Goal: Find specific page/section: Find specific page/section

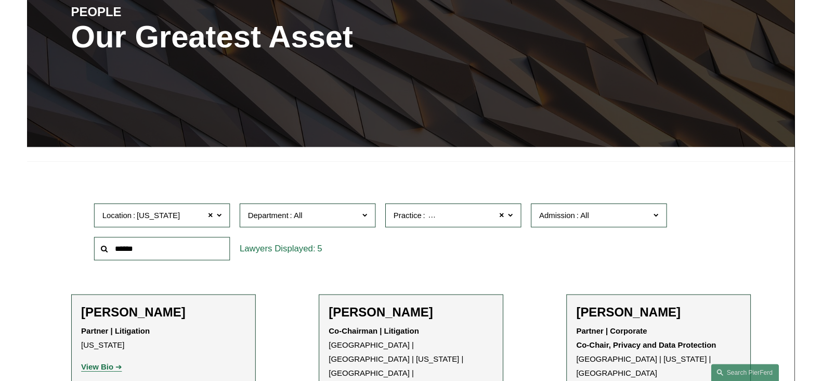
scroll to position [143, 0]
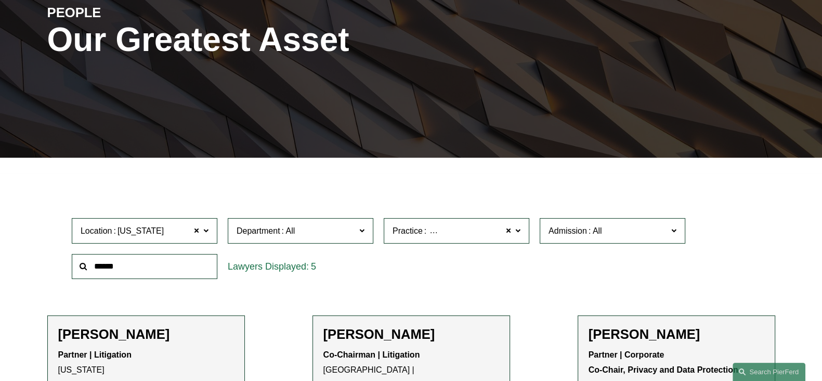
drag, startPoint x: 704, startPoint y: 178, endPoint x: 590, endPoint y: 166, distance: 114.0
click at [146, 230] on span "[US_STATE]" at bounding box center [141, 231] width 46 height 14
click at [196, 233] on span at bounding box center [196, 231] width 6 height 14
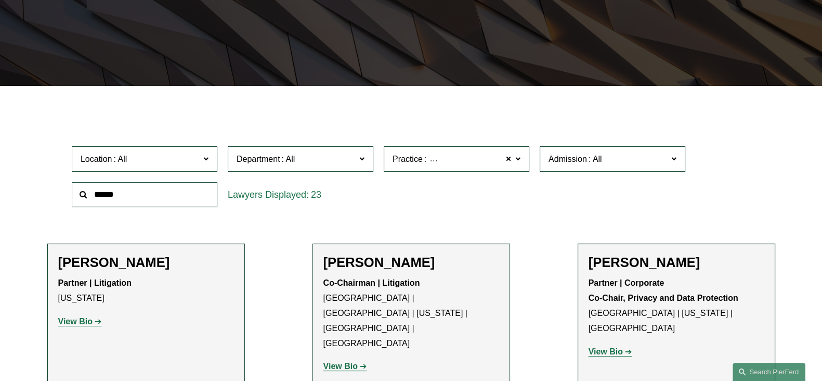
scroll to position [299, 0]
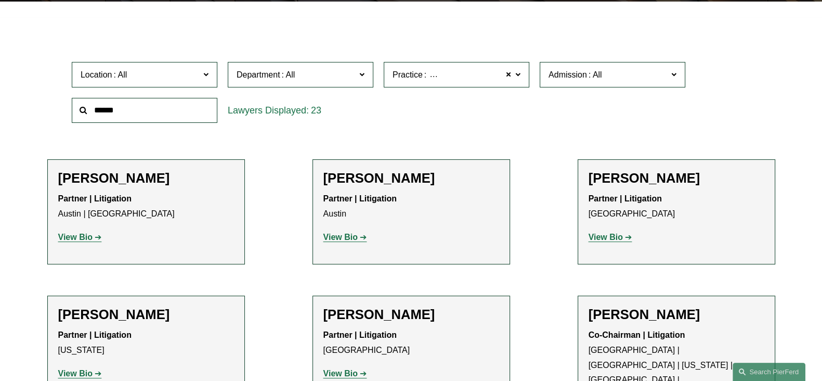
click at [275, 120] on div "23" at bounding box center [301, 110] width 146 height 25
click at [294, 76] on span at bounding box center [288, 74] width 17 height 9
click at [151, 61] on div "Location All Atlanta Austin Boston Charlotte Chicago Cincinnati Cleveland Colum…" at bounding box center [145, 75] width 156 height 36
click at [137, 73] on span "Location" at bounding box center [140, 75] width 119 height 14
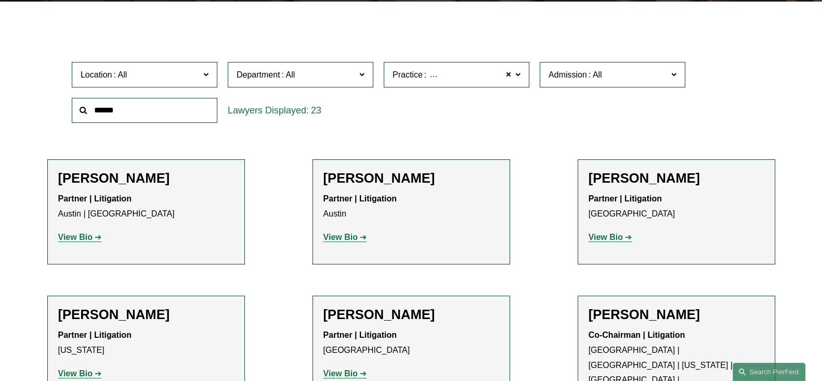
click at [114, 112] on input "text" at bounding box center [145, 110] width 146 height 25
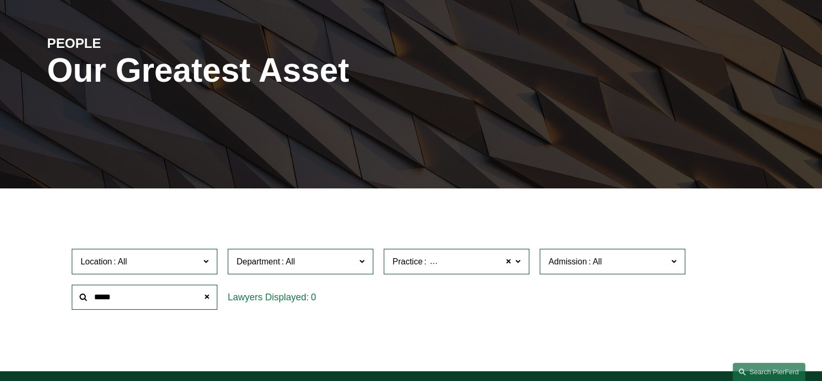
scroll to position [195, 0]
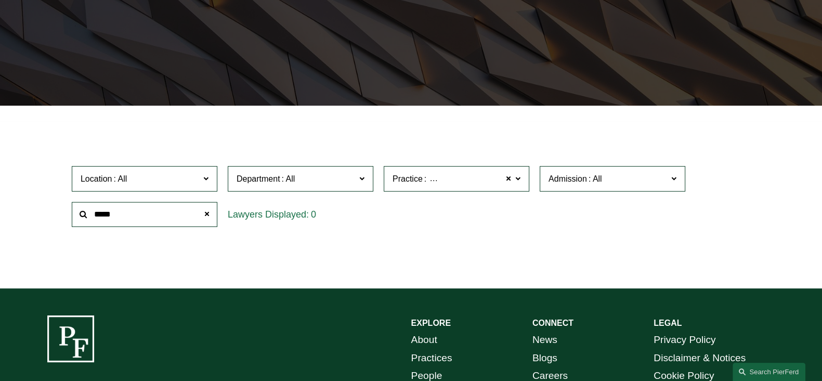
drag, startPoint x: 126, startPoint y: 217, endPoint x: 47, endPoint y: 226, distance: 79.6
click at [47, 226] on div "Location All Atlanta Austin Boston Charlotte Chicago Cincinnati Cleveland Colum…" at bounding box center [411, 196] width 728 height 71
type input "*"
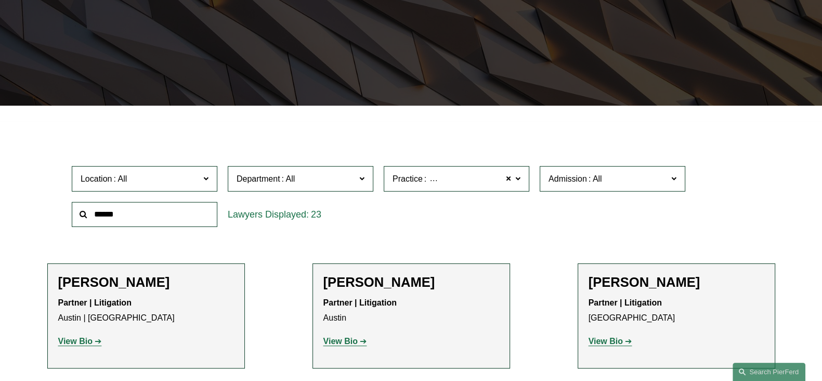
click at [114, 183] on span at bounding box center [120, 178] width 17 height 9
click at [0, 0] on link "New York" at bounding box center [0, 0] width 0 height 0
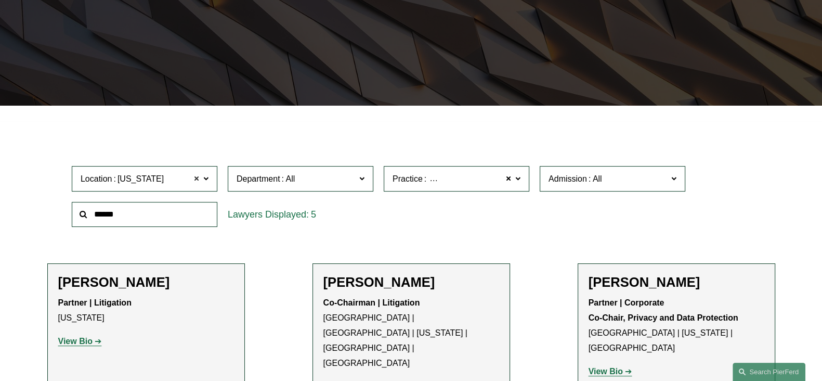
click at [198, 180] on span at bounding box center [196, 179] width 6 height 14
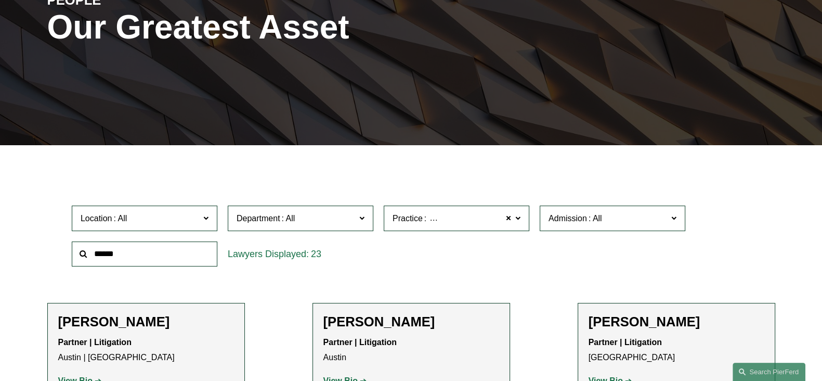
scroll to position [143, 0]
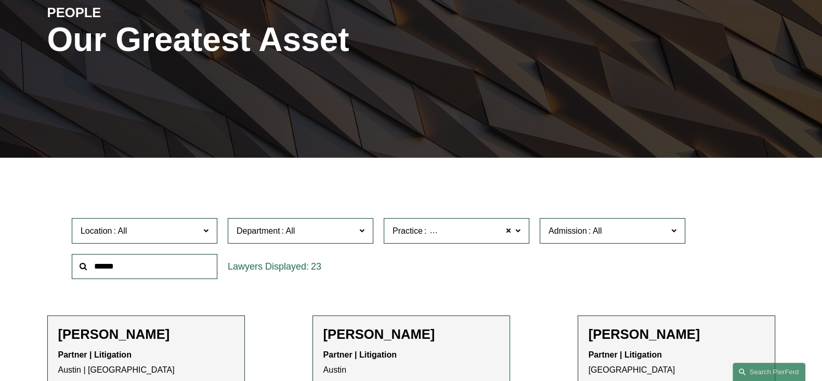
click at [315, 233] on span "Department" at bounding box center [296, 231] width 119 height 14
click at [0, 0] on link "Litigation" at bounding box center [0, 0] width 0 height 0
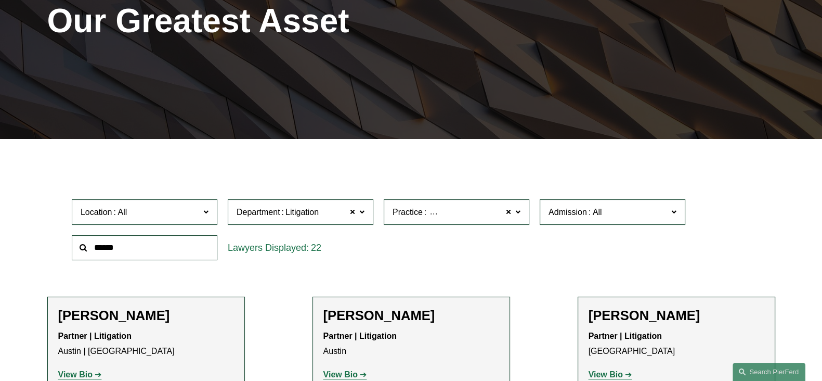
scroll to position [208, 0]
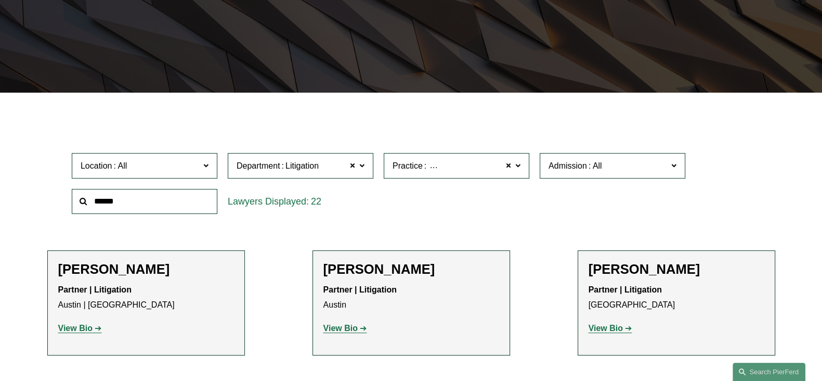
click at [121, 204] on input "text" at bounding box center [145, 201] width 146 height 25
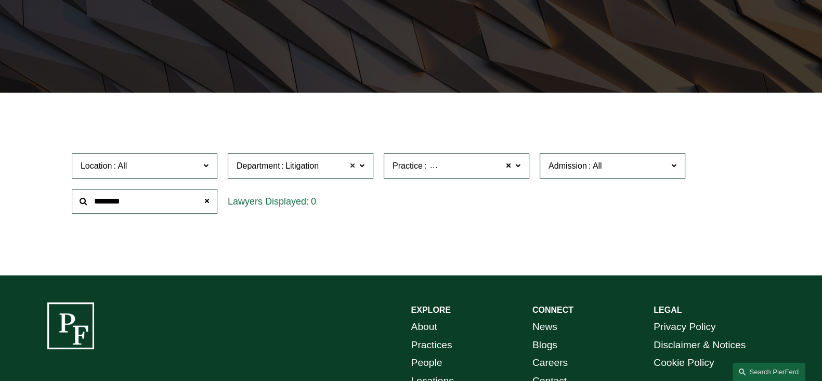
type input "********"
click at [353, 164] on span at bounding box center [352, 166] width 6 height 14
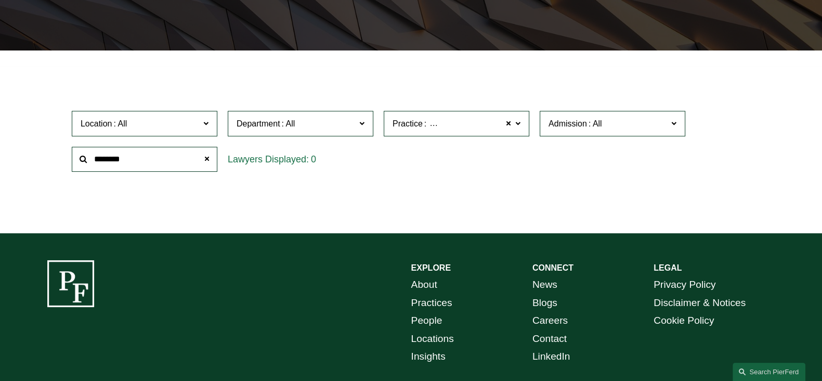
scroll to position [312, 0]
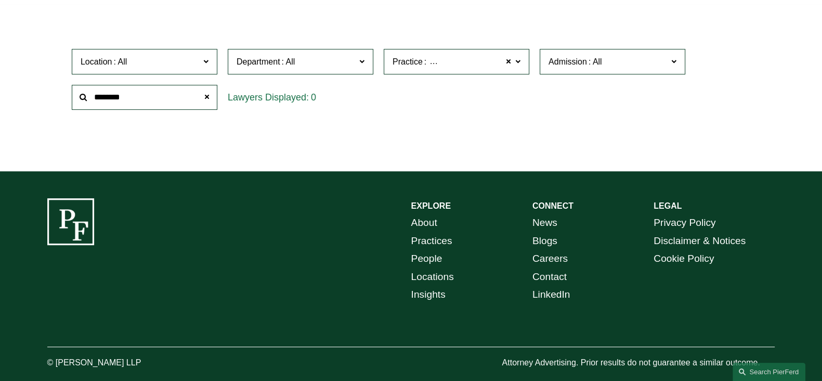
click at [426, 224] on link "About" at bounding box center [424, 223] width 26 height 18
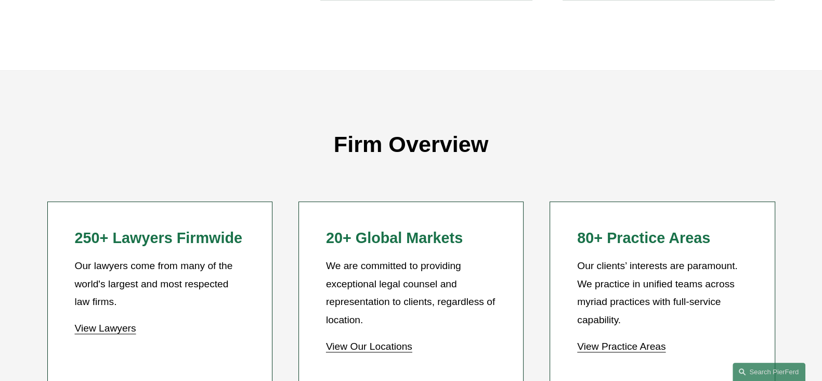
scroll to position [884, 0]
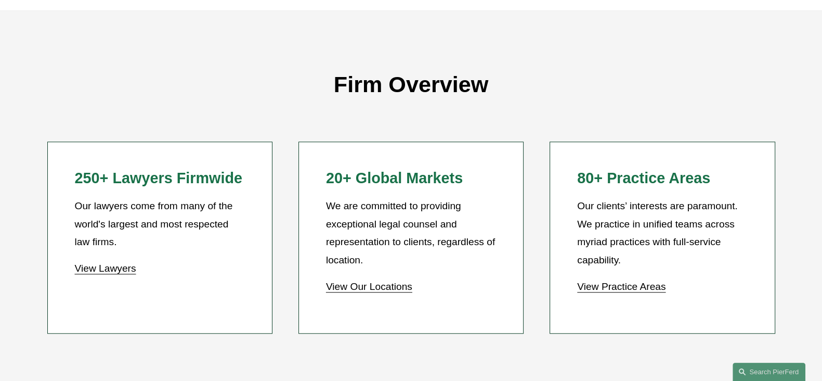
click at [359, 284] on link "View Our Locations" at bounding box center [369, 286] width 86 height 11
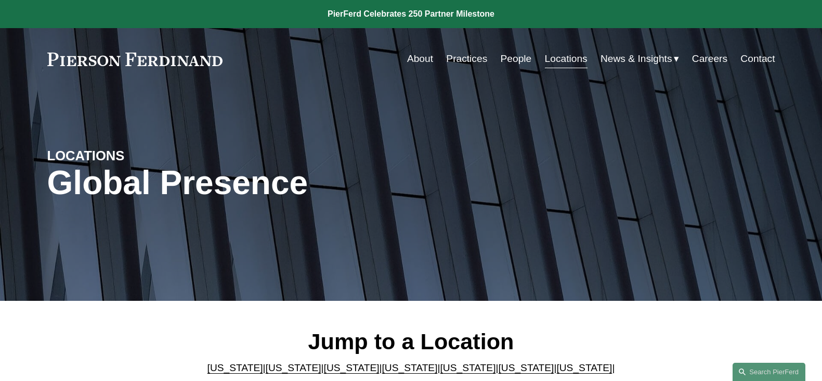
scroll to position [208, 0]
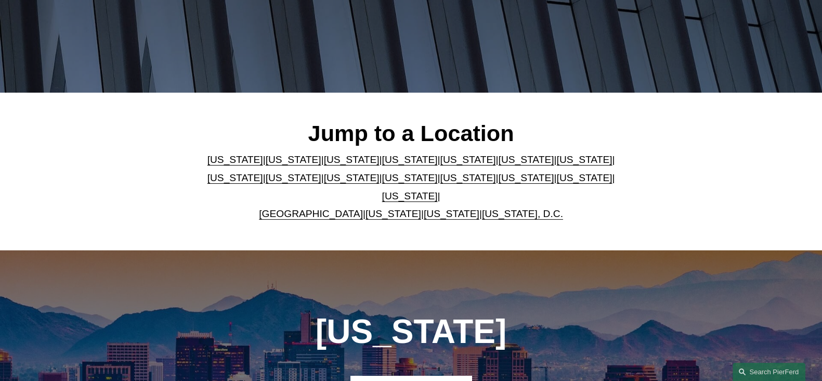
click at [324, 183] on link "[US_STATE]" at bounding box center [352, 177] width 56 height 11
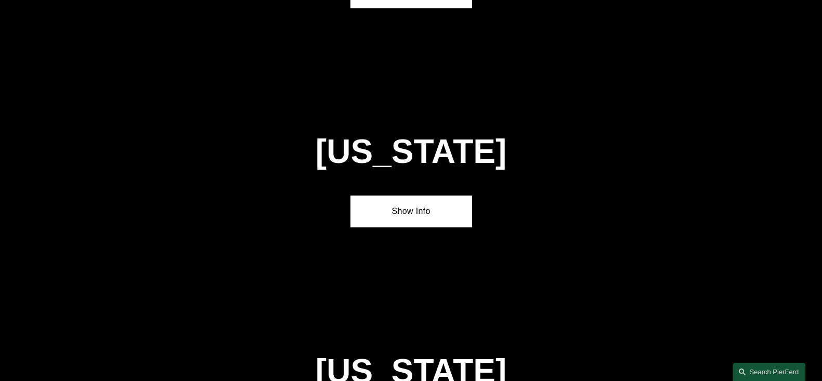
scroll to position [2421, 0]
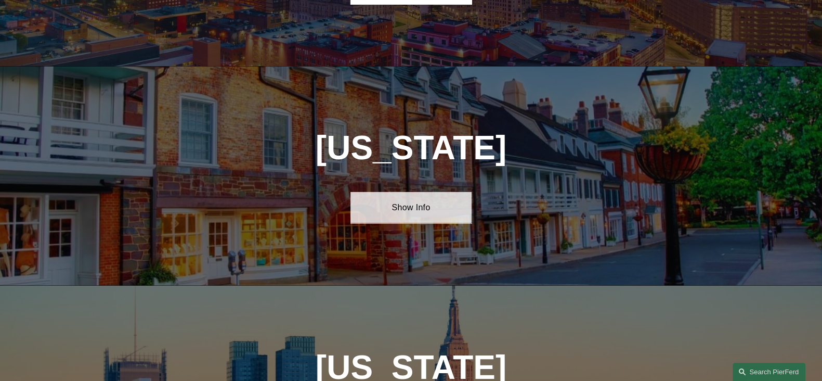
click at [418, 192] on link "Show Info" at bounding box center [410, 207] width 121 height 31
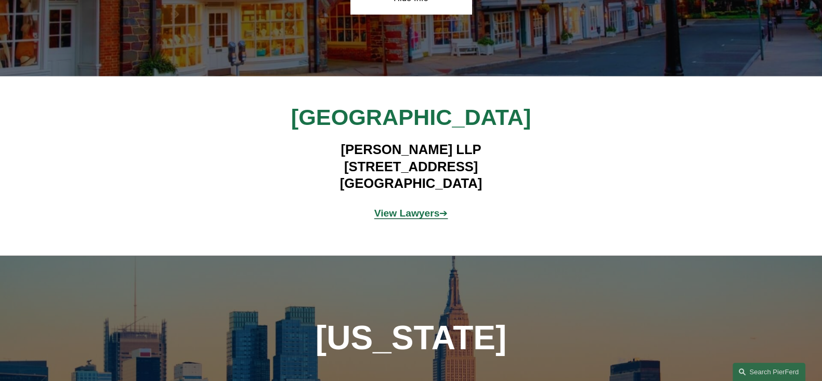
scroll to position [2681, 0]
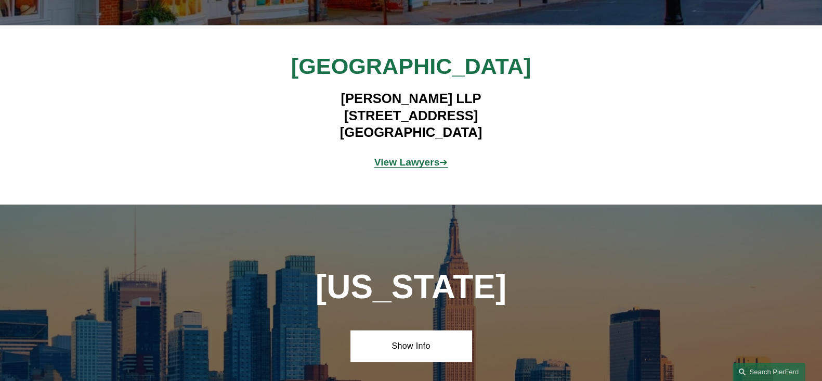
click at [401, 157] on strong "View Lawyers" at bounding box center [407, 162] width 66 height 11
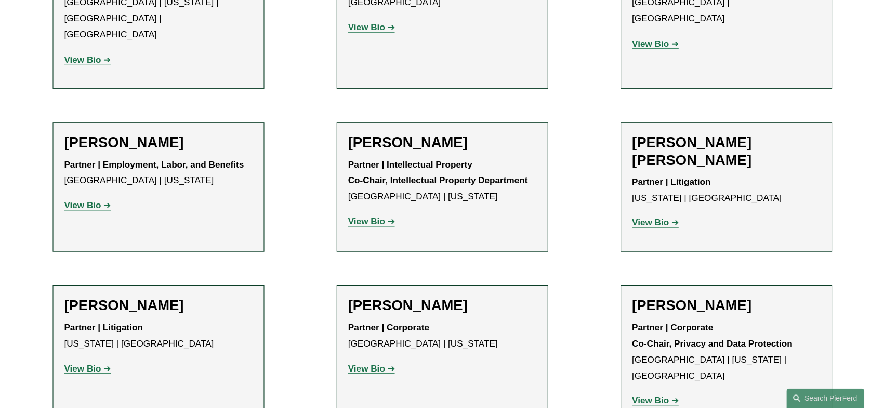
scroll to position [156, 0]
